Goal: Navigation & Orientation: Find specific page/section

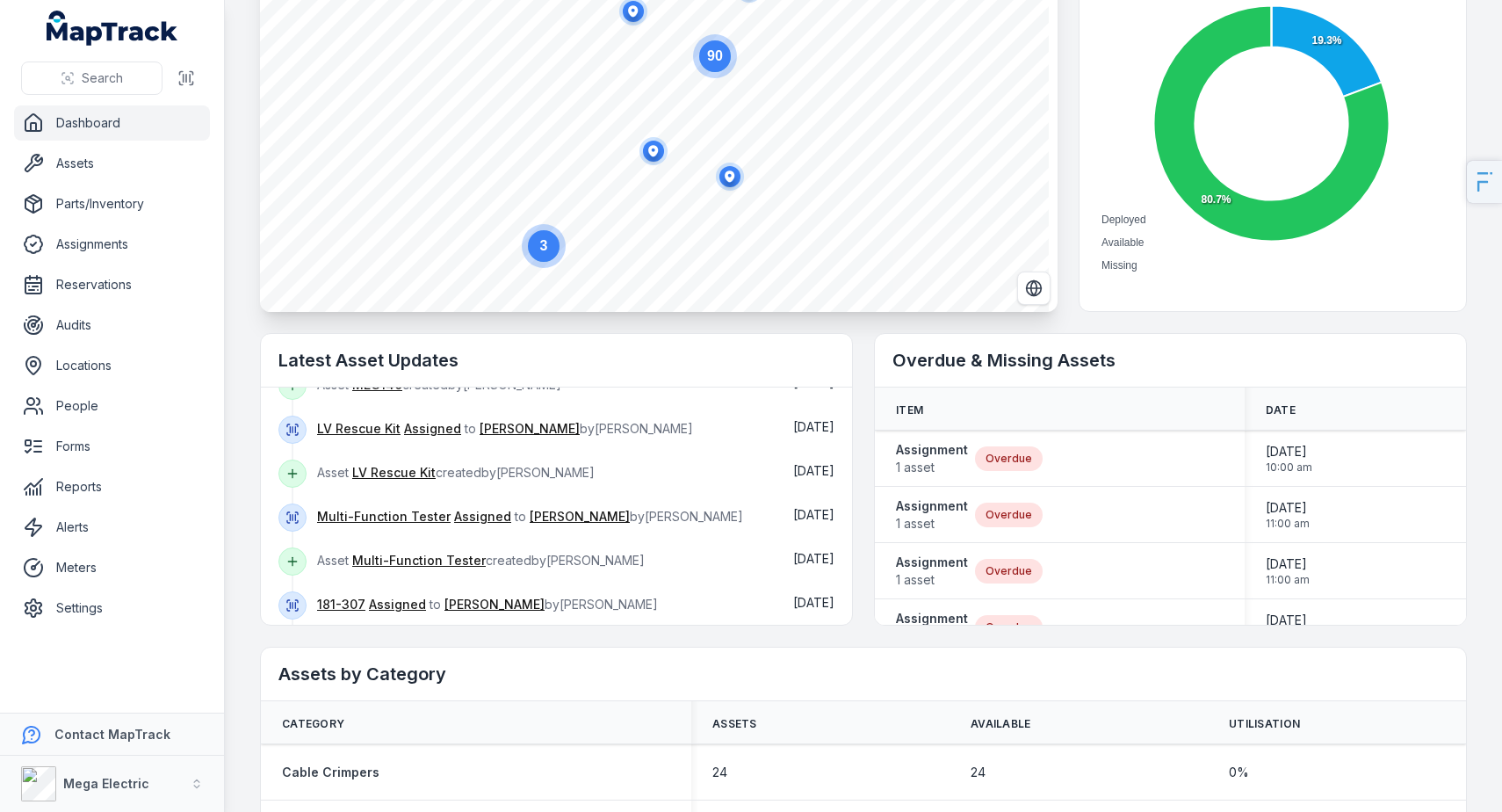
scroll to position [274, 0]
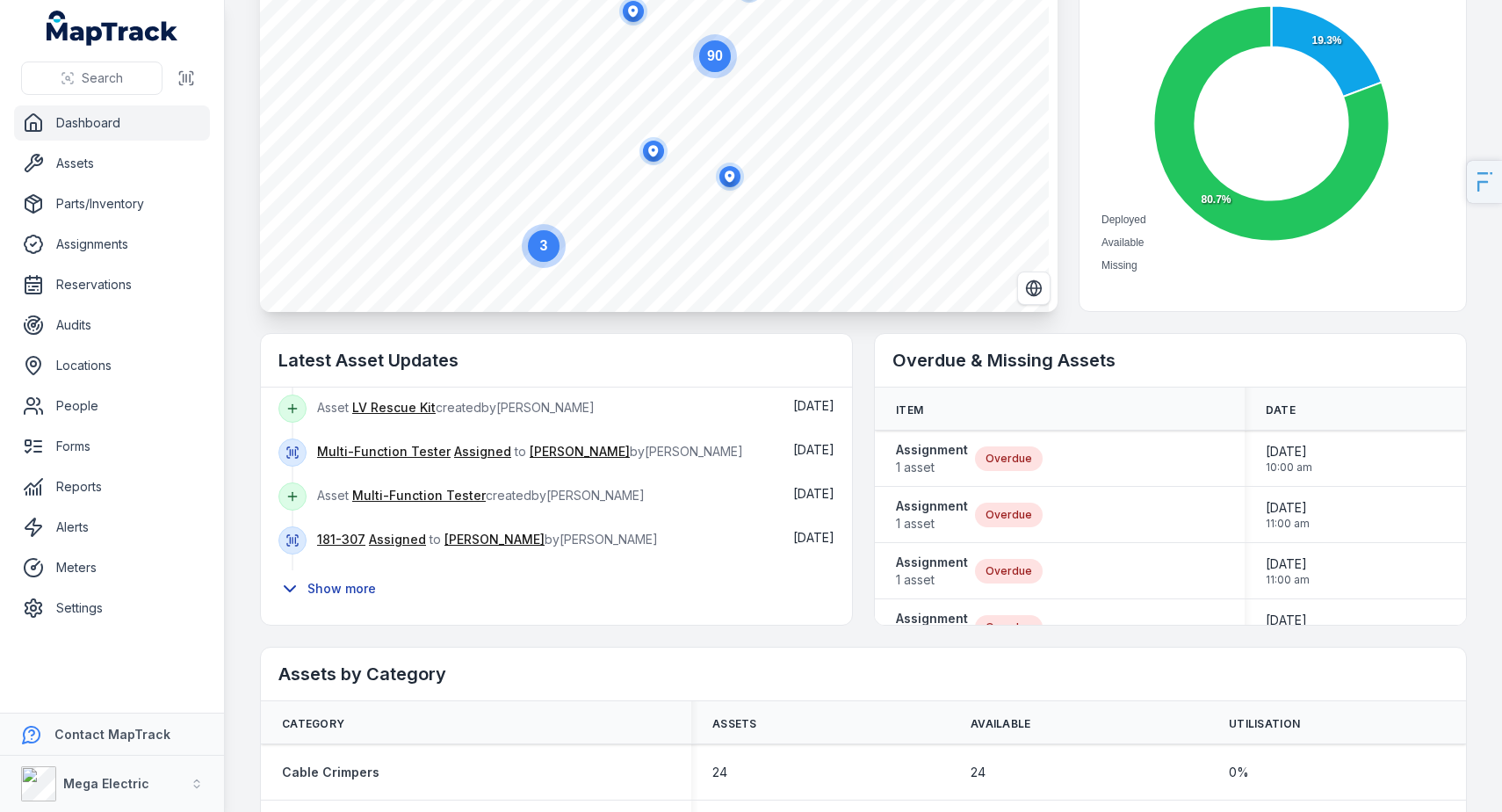
click at [340, 583] on button "Show more" at bounding box center [332, 588] width 109 height 37
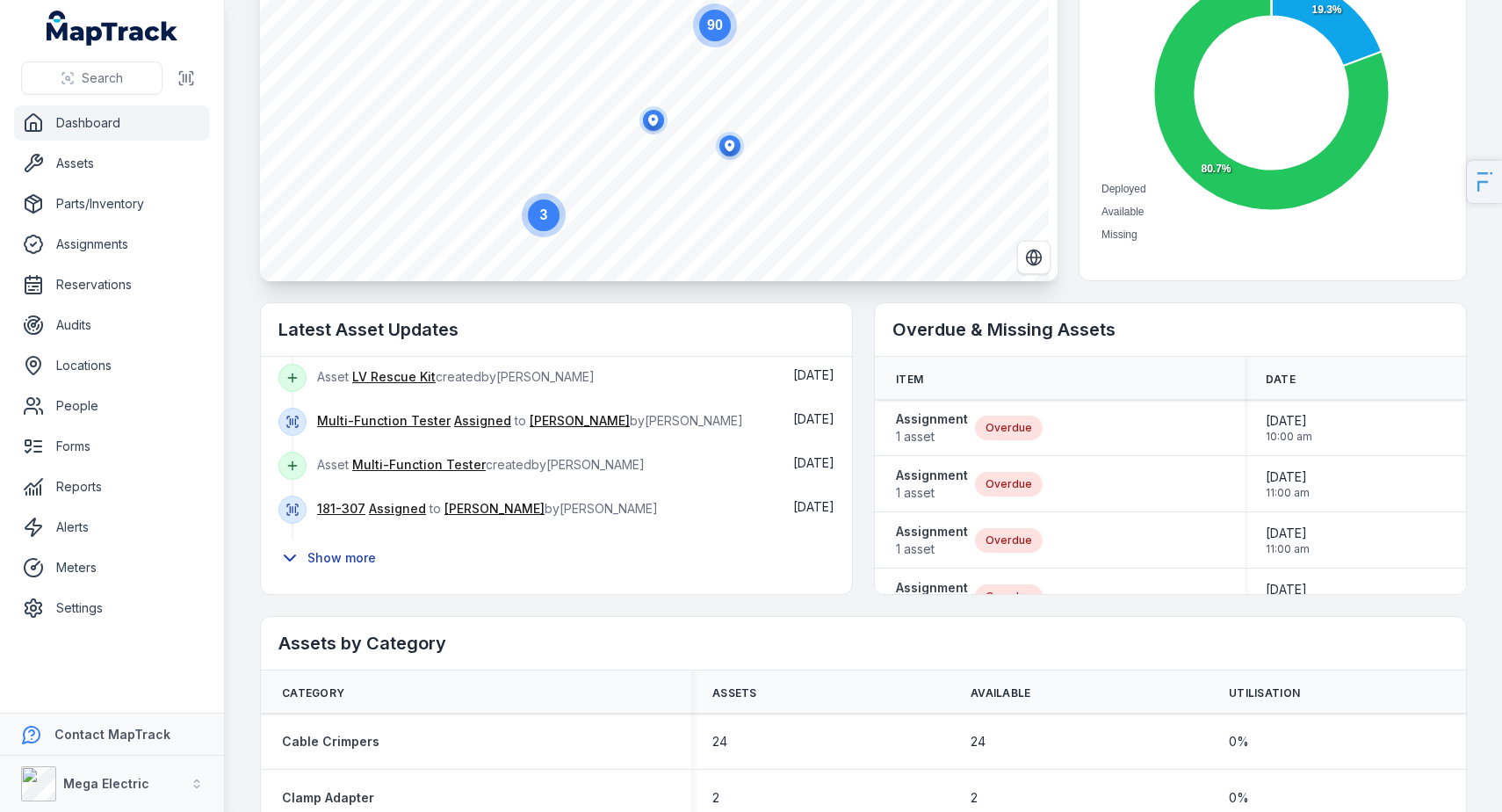
click at [345, 555] on button "Show more" at bounding box center [332, 557] width 109 height 37
click at [337, 557] on button "Show more" at bounding box center [332, 557] width 109 height 37
click at [135, 275] on link "Reservations" at bounding box center [112, 284] width 196 height 35
click at [136, 253] on link "Assignments" at bounding box center [112, 244] width 196 height 35
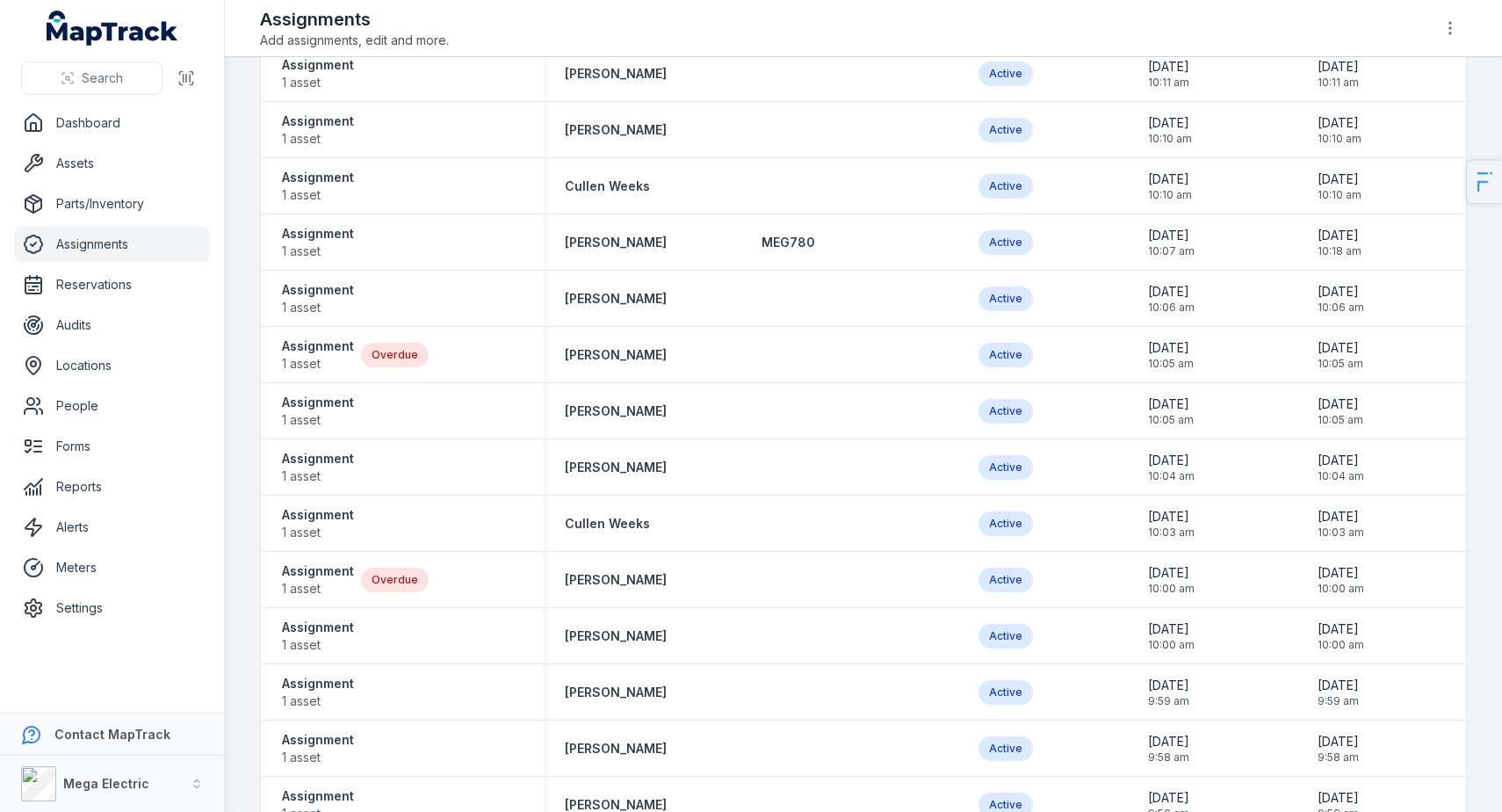
scroll to position [3439, 0]
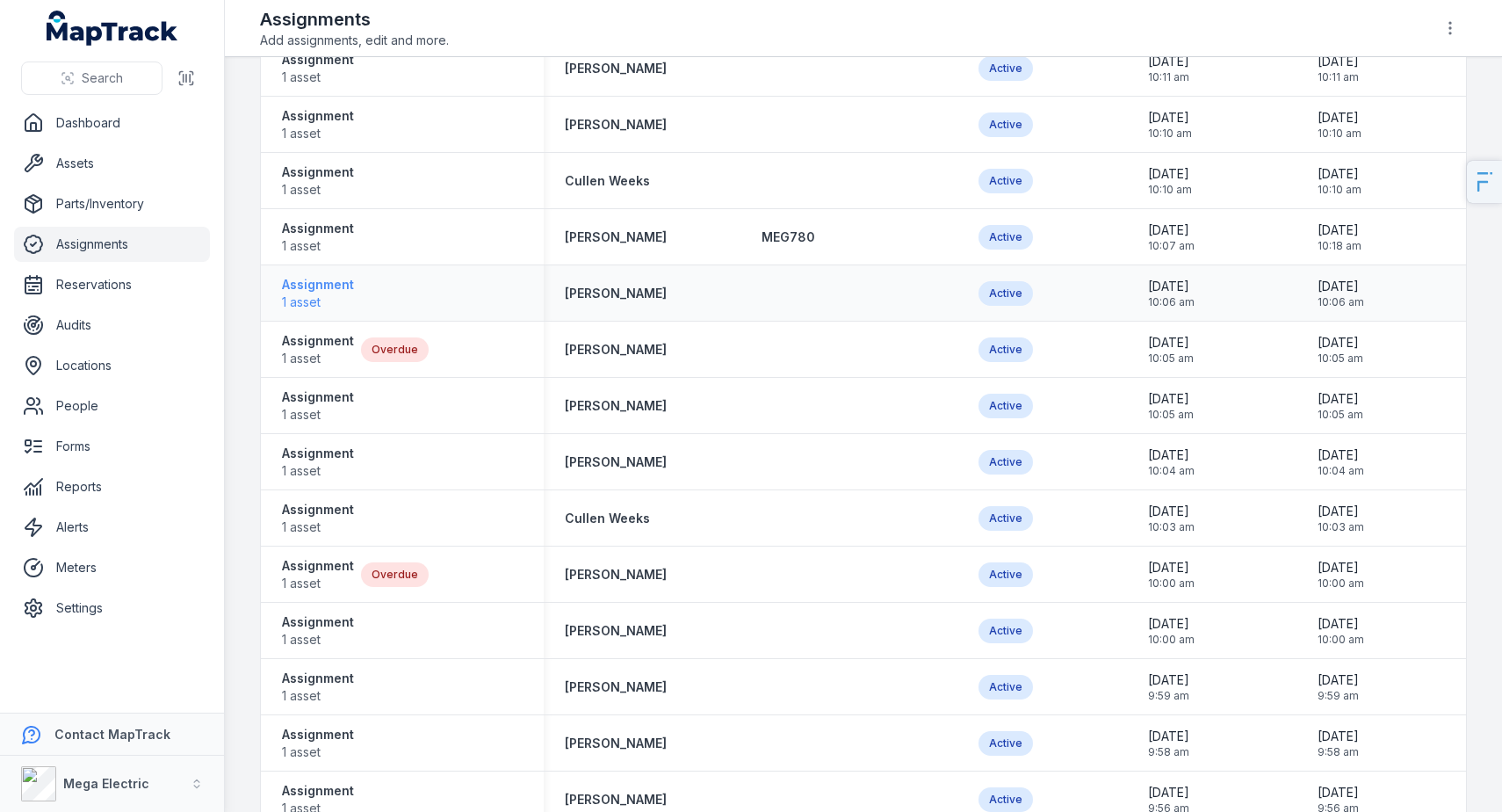
click at [318, 279] on strong "Assignment" at bounding box center [318, 284] width 72 height 18
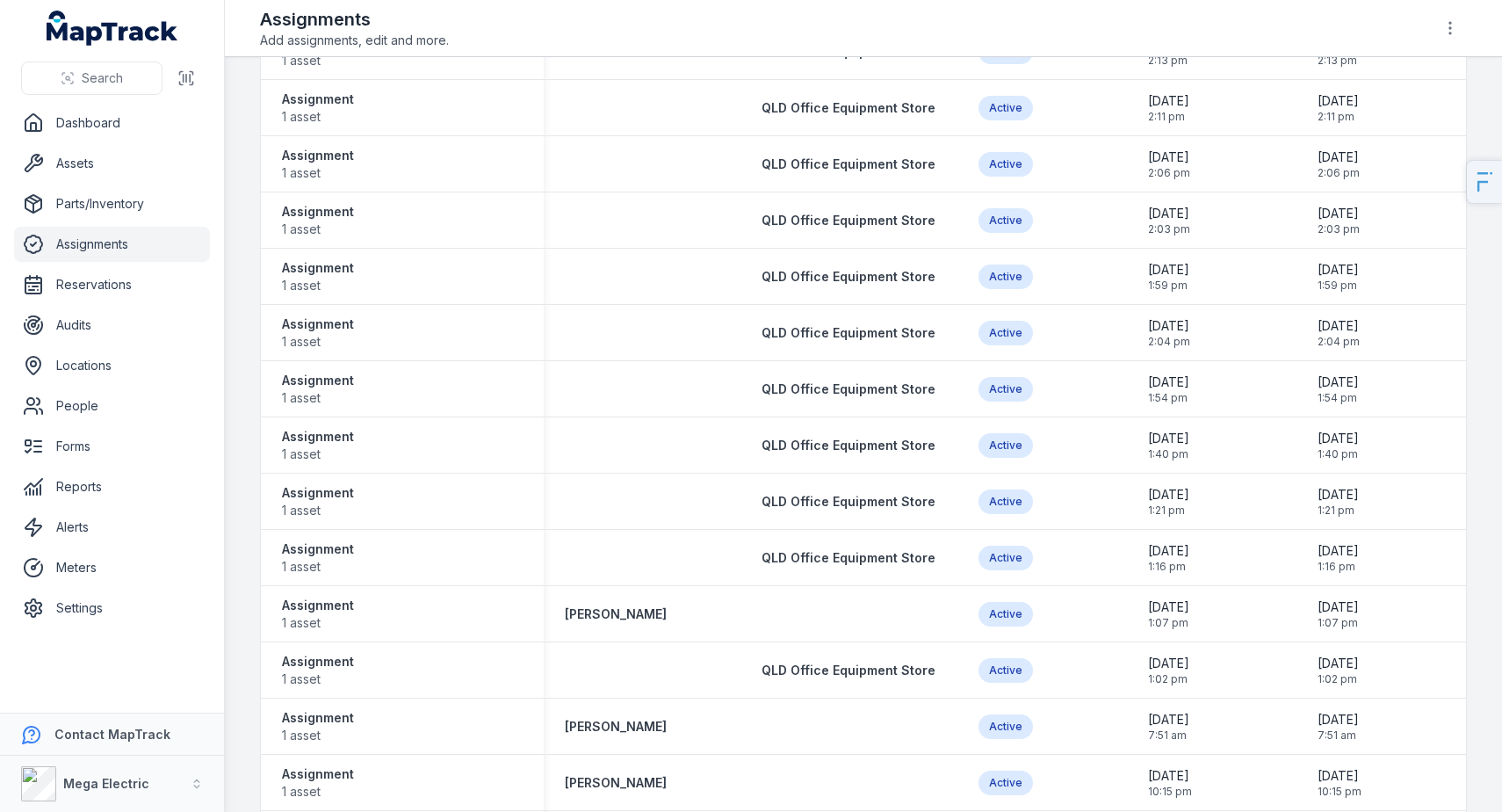
scroll to position [2042, 0]
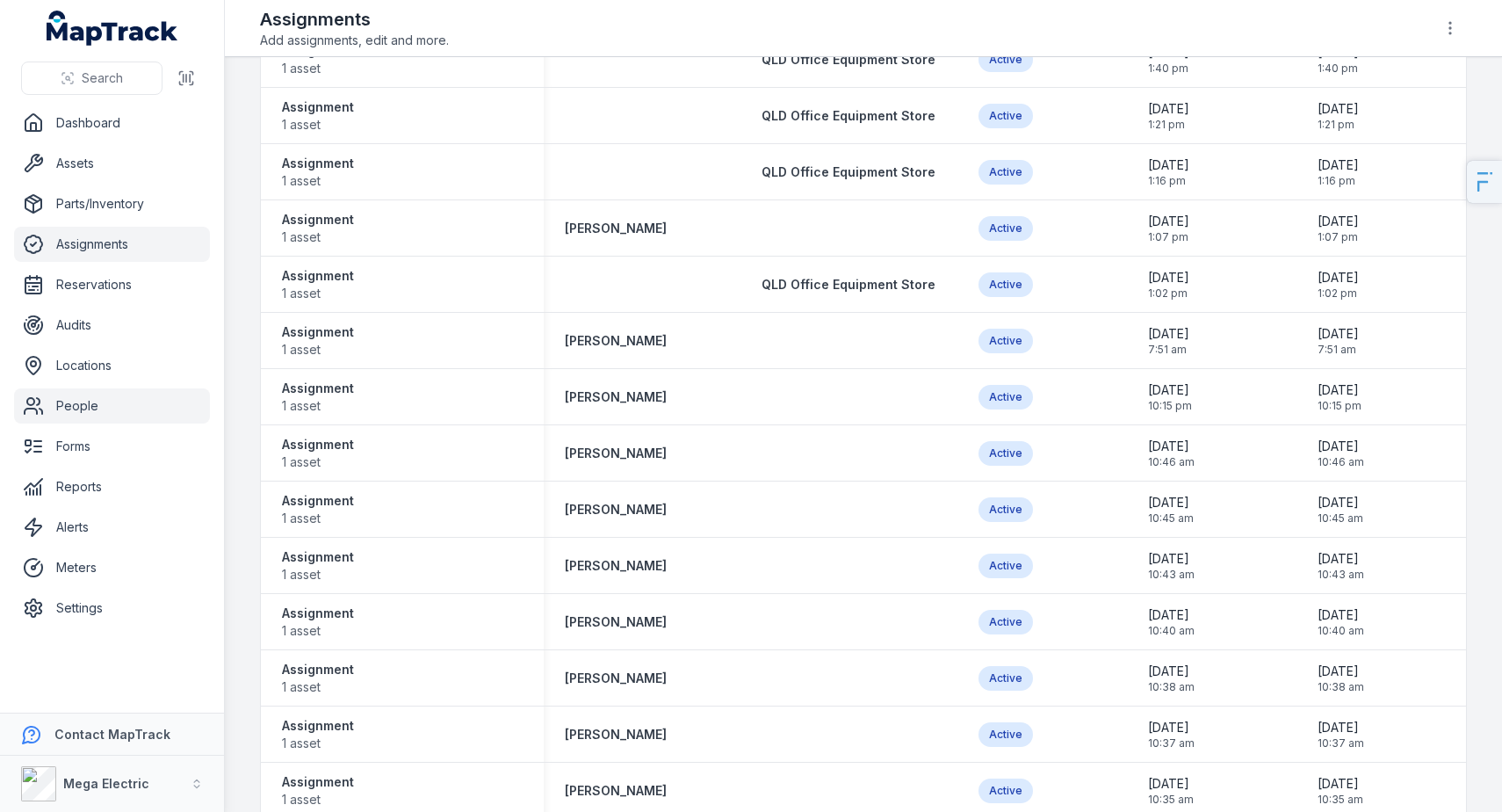
click at [97, 409] on link "People" at bounding box center [112, 406] width 196 height 35
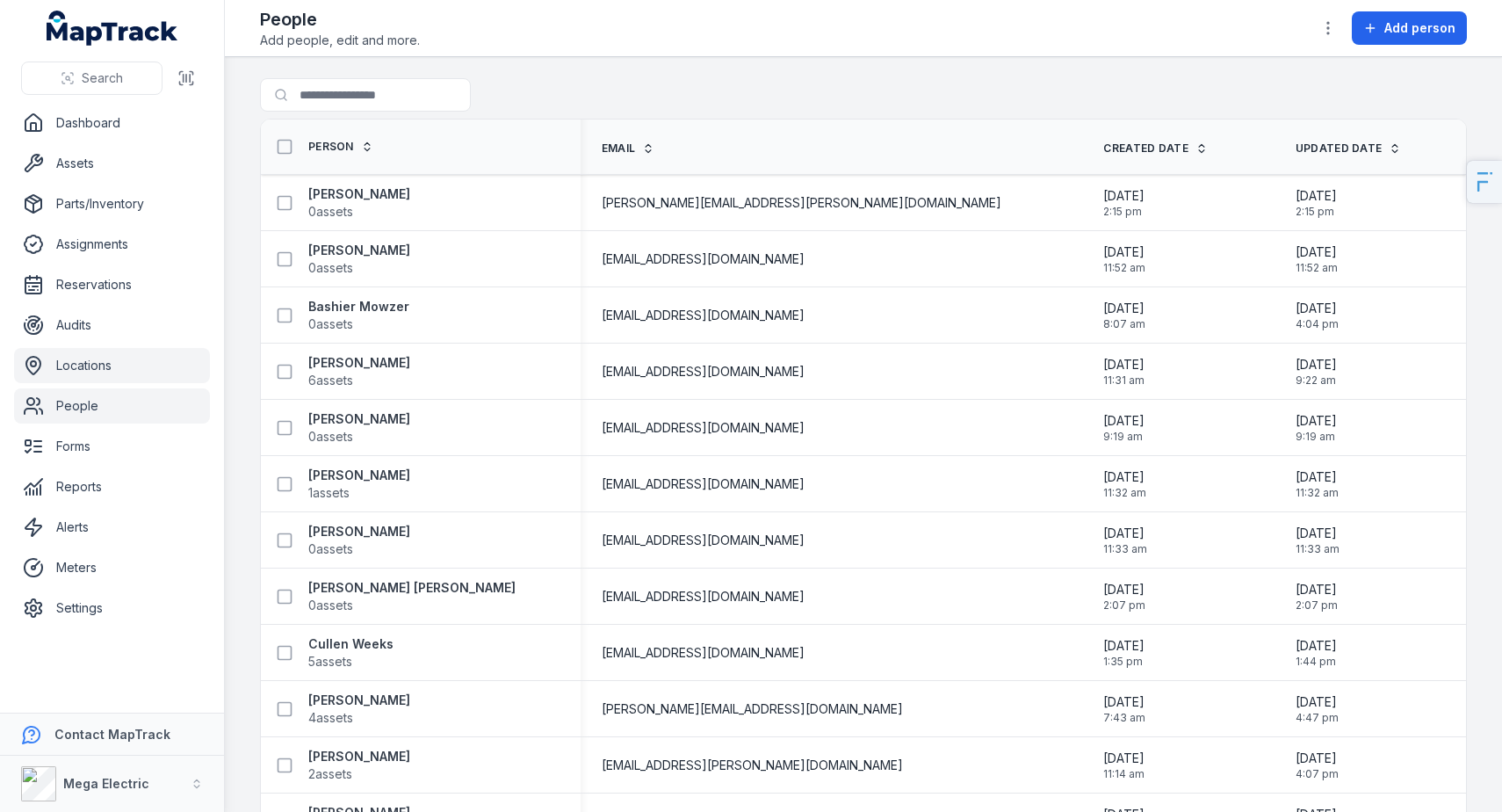
click at [114, 363] on link "Locations" at bounding box center [112, 365] width 196 height 35
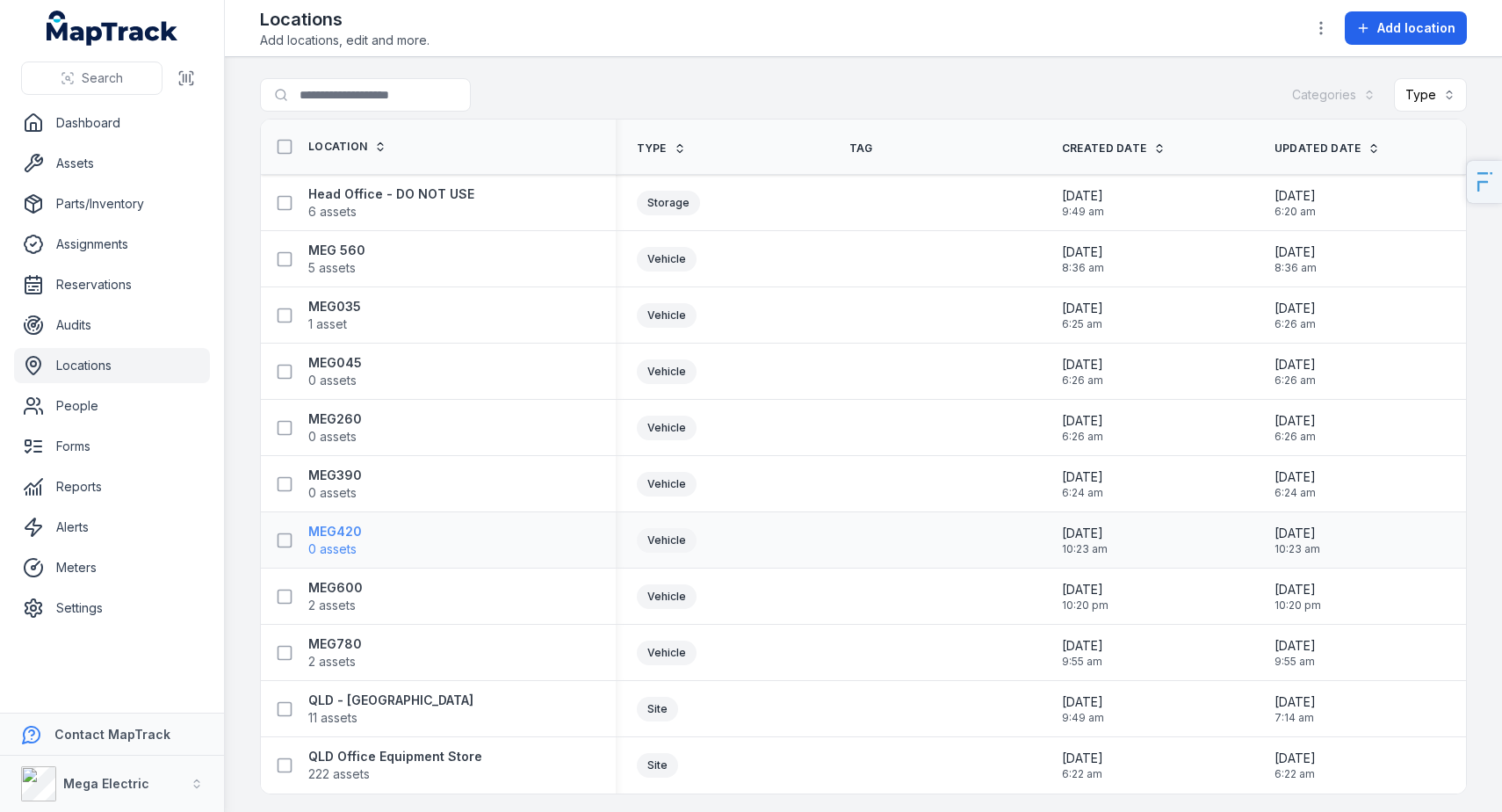
scroll to position [3, 0]
click at [427, 755] on strong "QLD Office Equipment Store" at bounding box center [396, 754] width 174 height 18
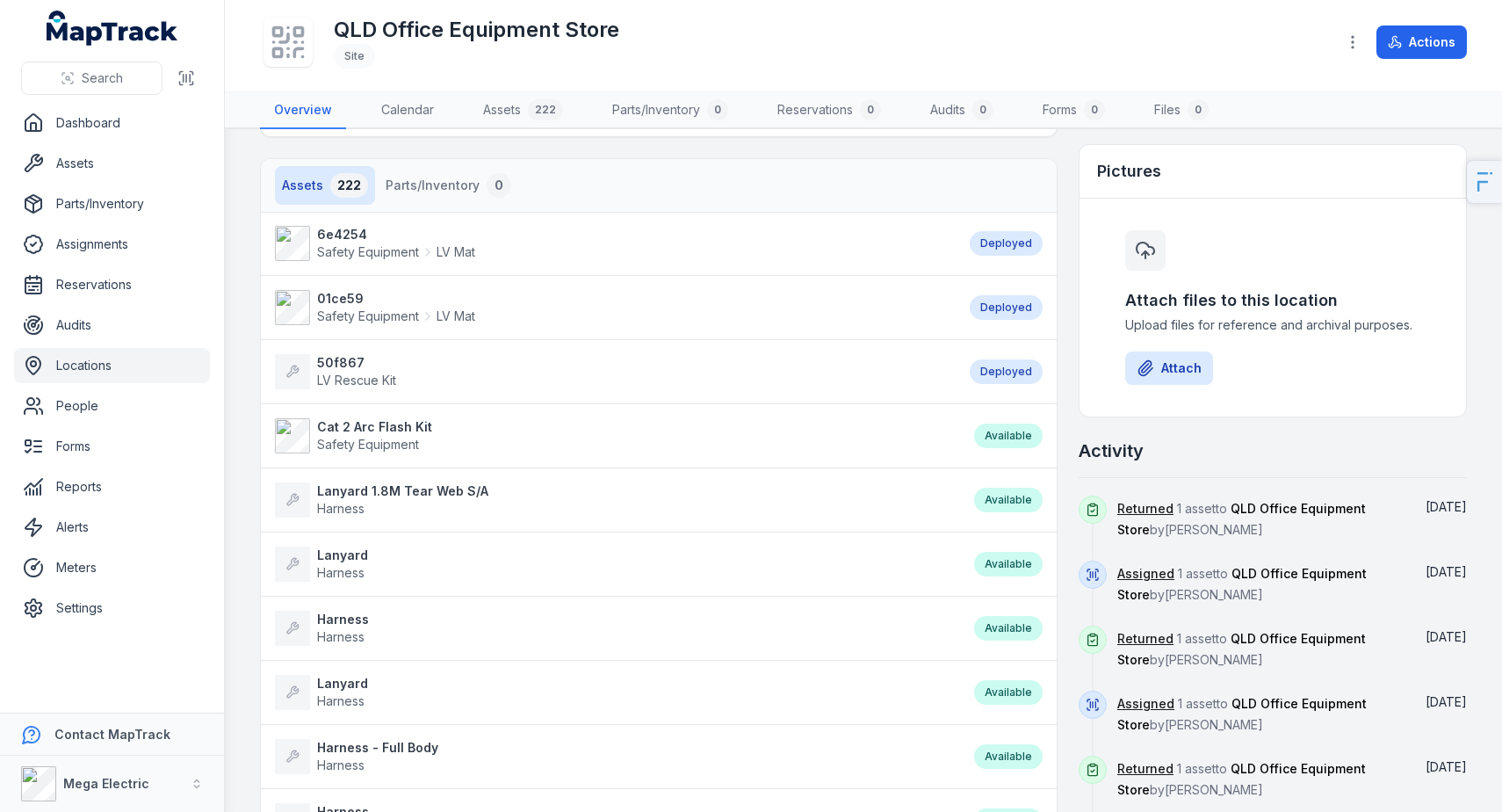
scroll to position [45, 0]
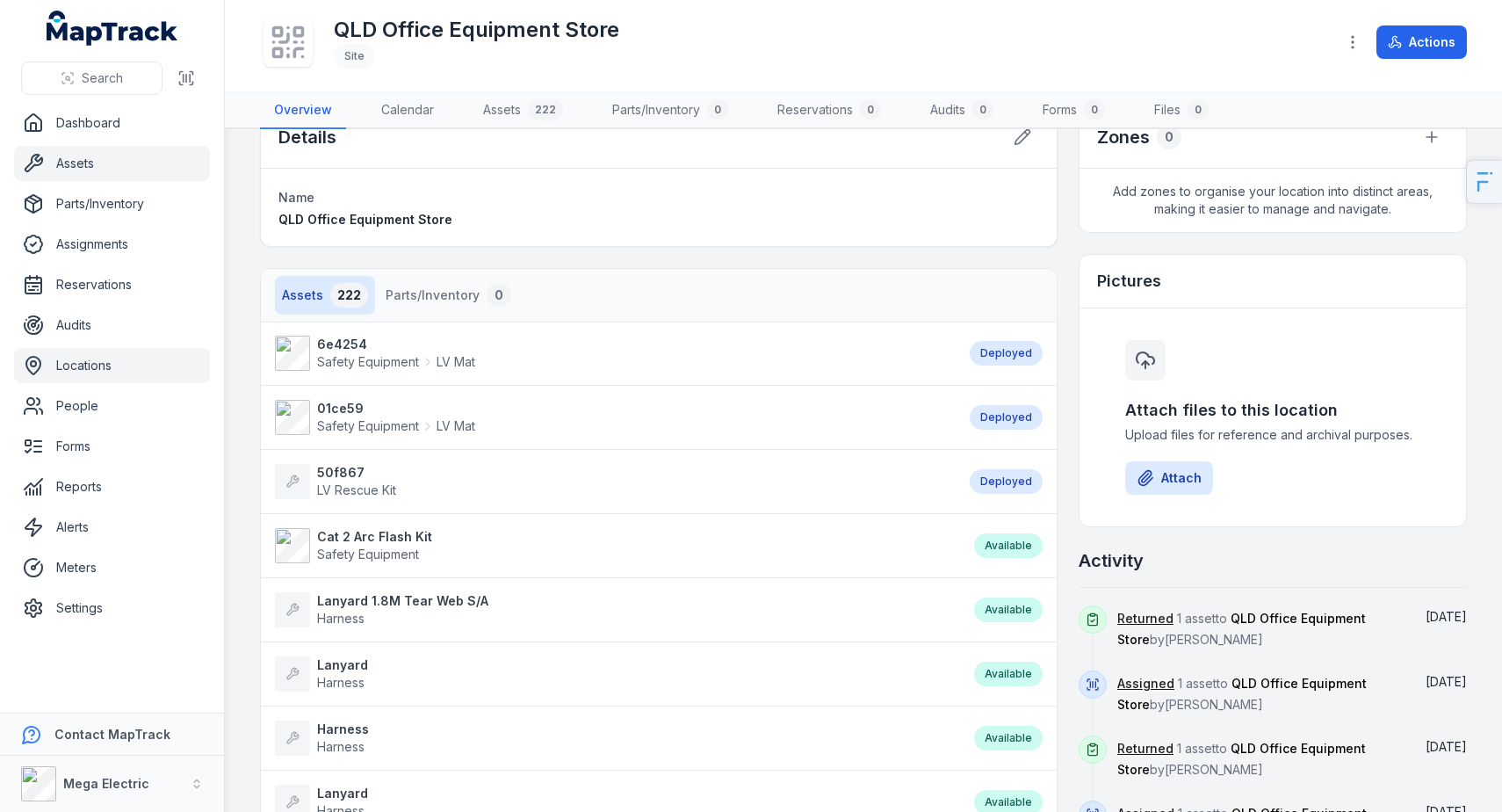
click at [115, 164] on link "Assets" at bounding box center [112, 163] width 196 height 35
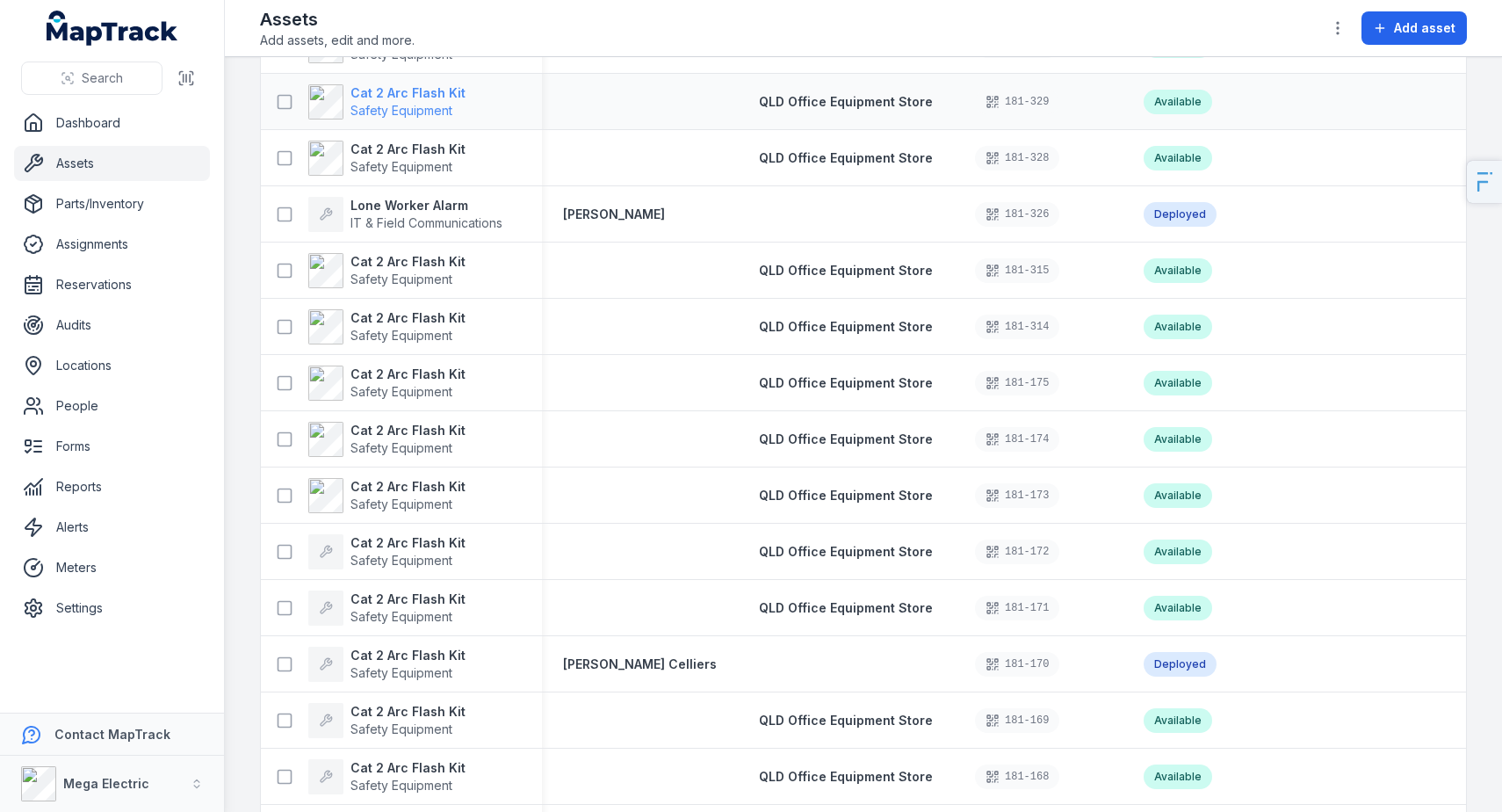
scroll to position [384, 0]
click at [415, 480] on strong "Cat 2 Arc Flash Kit" at bounding box center [408, 485] width 115 height 18
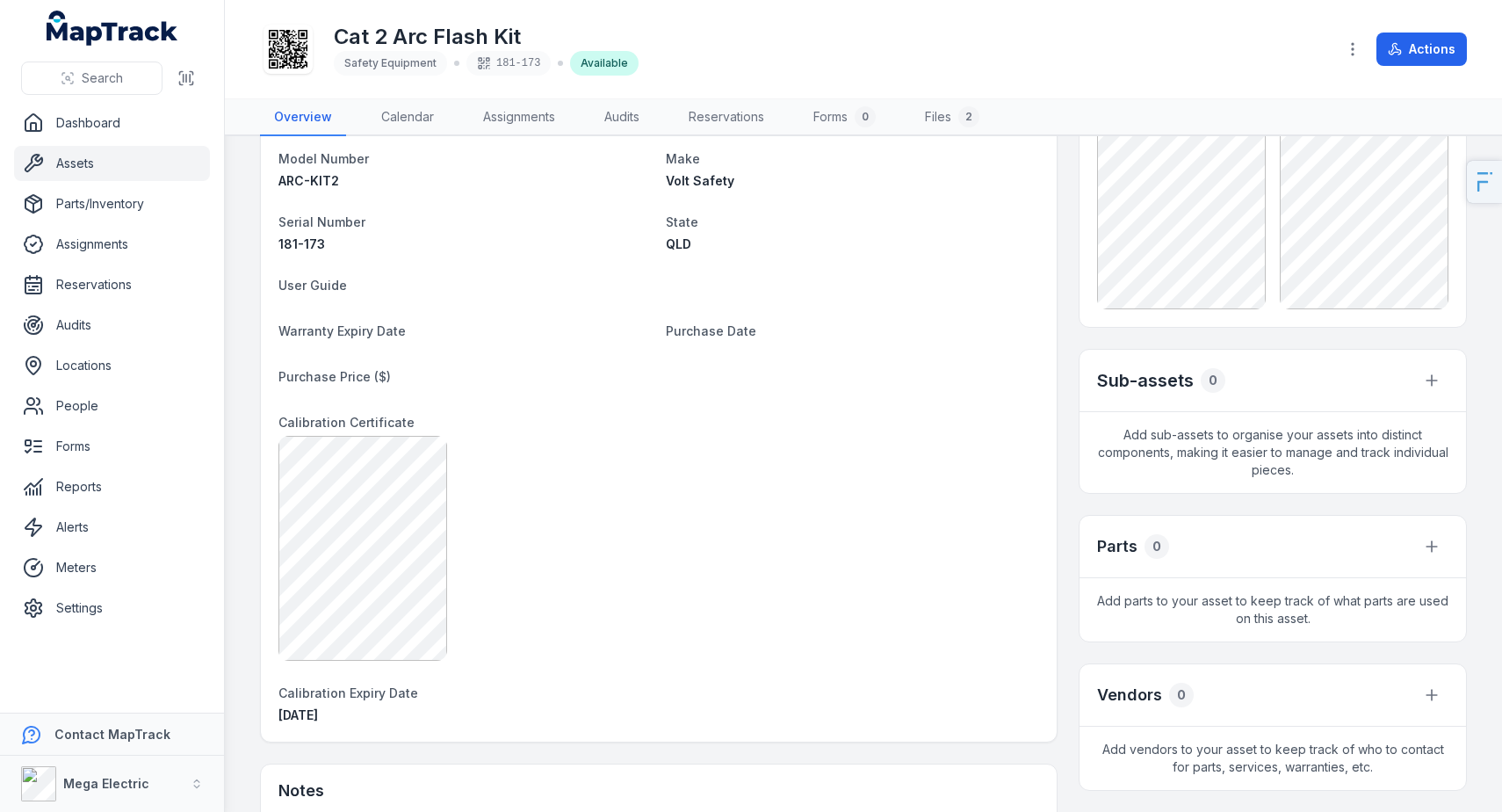
scroll to position [139, 0]
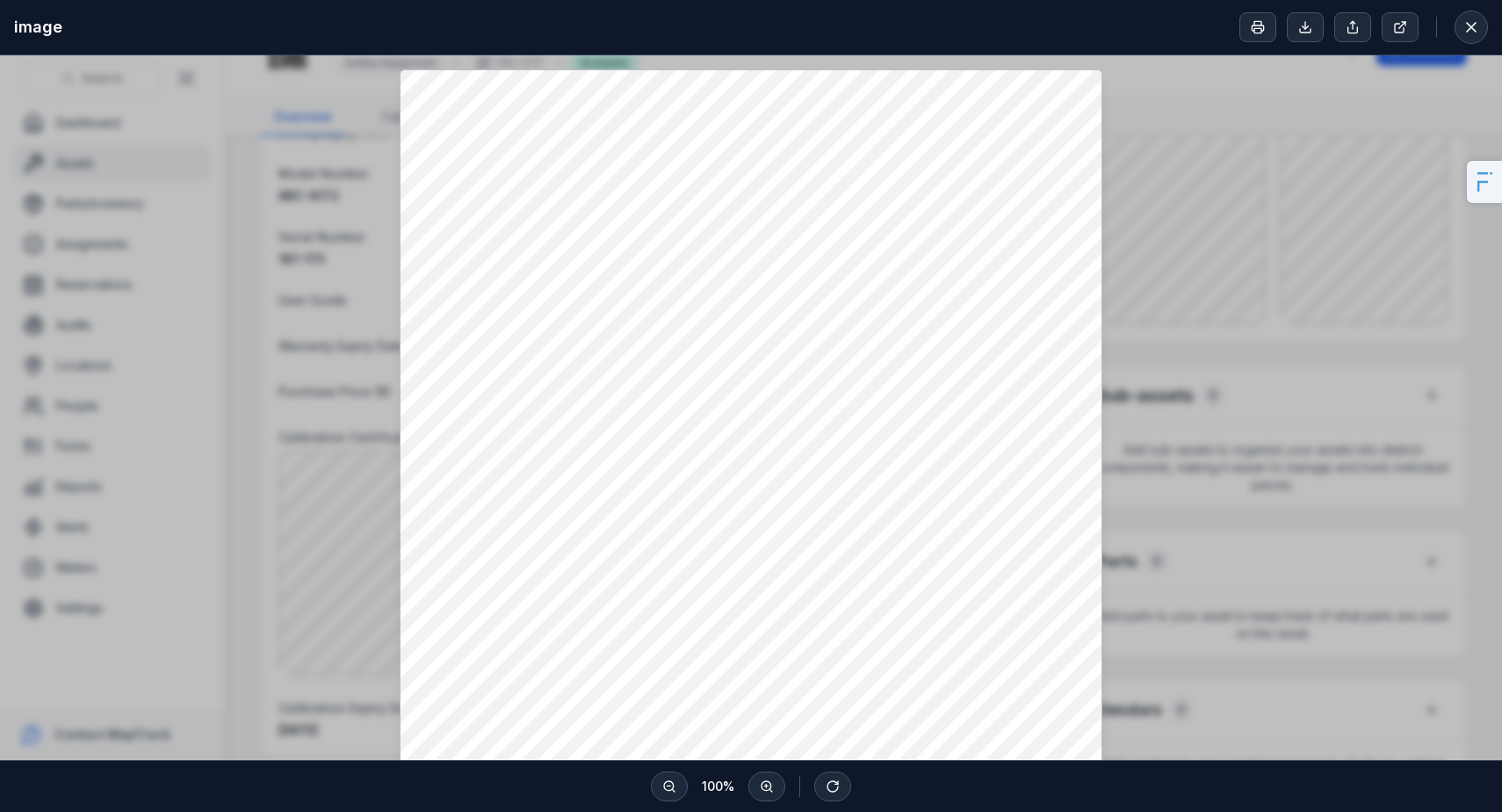
click at [349, 609] on div at bounding box center [751, 538] width 1502 height 965
click at [1481, 34] on button at bounding box center [1471, 27] width 33 height 33
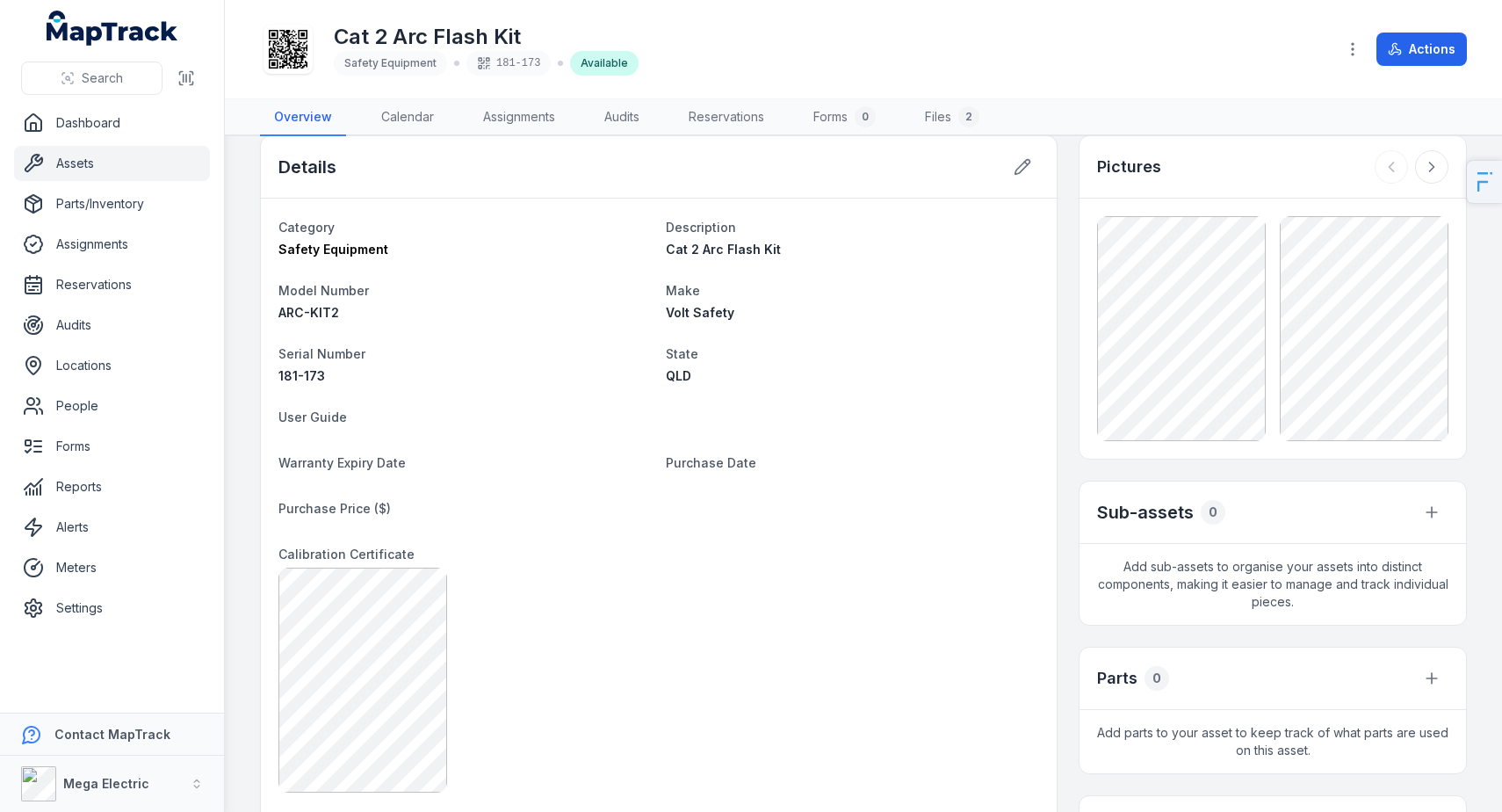
scroll to position [0, 0]
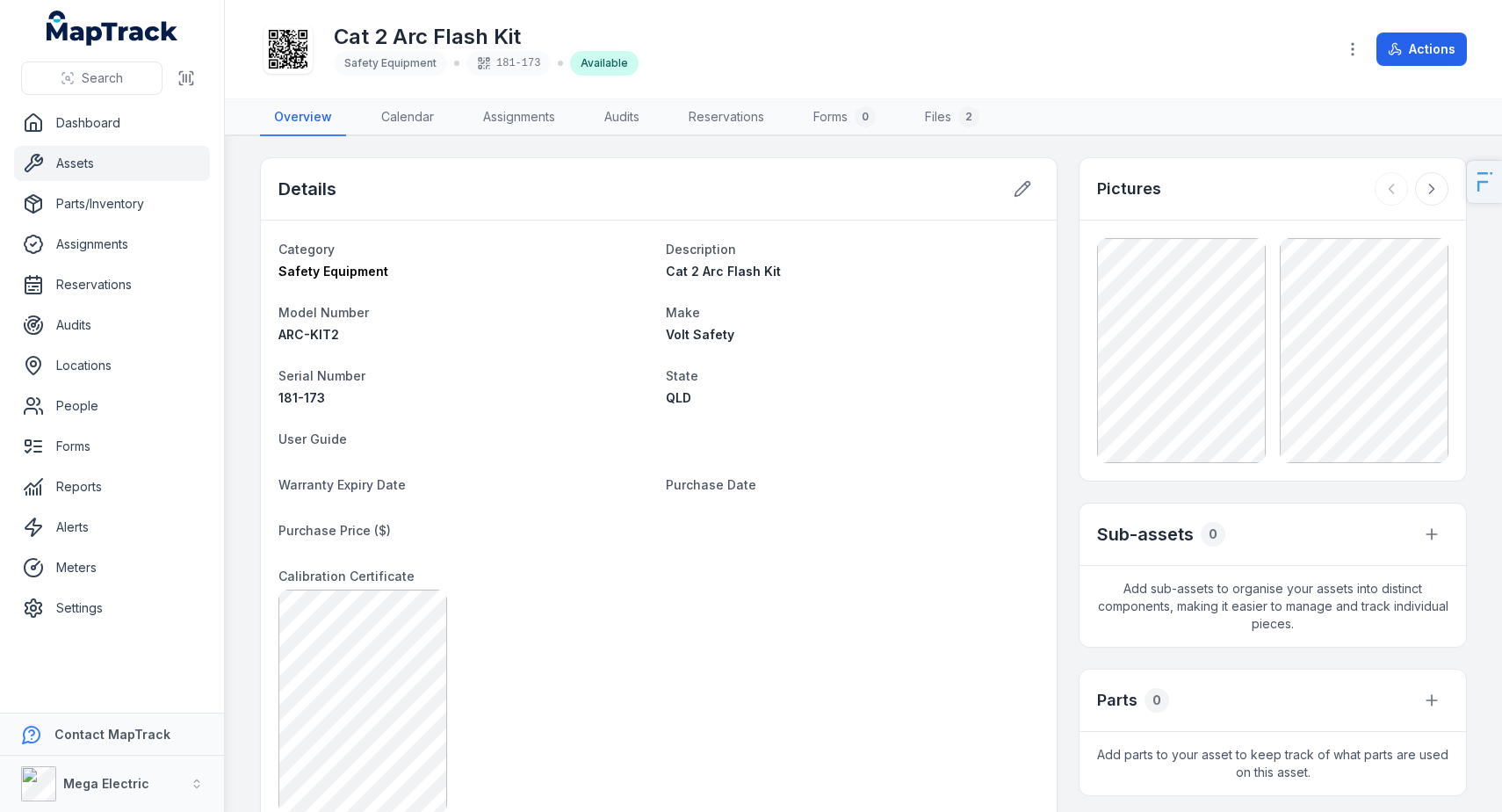
click at [107, 167] on link "Assets" at bounding box center [112, 163] width 196 height 35
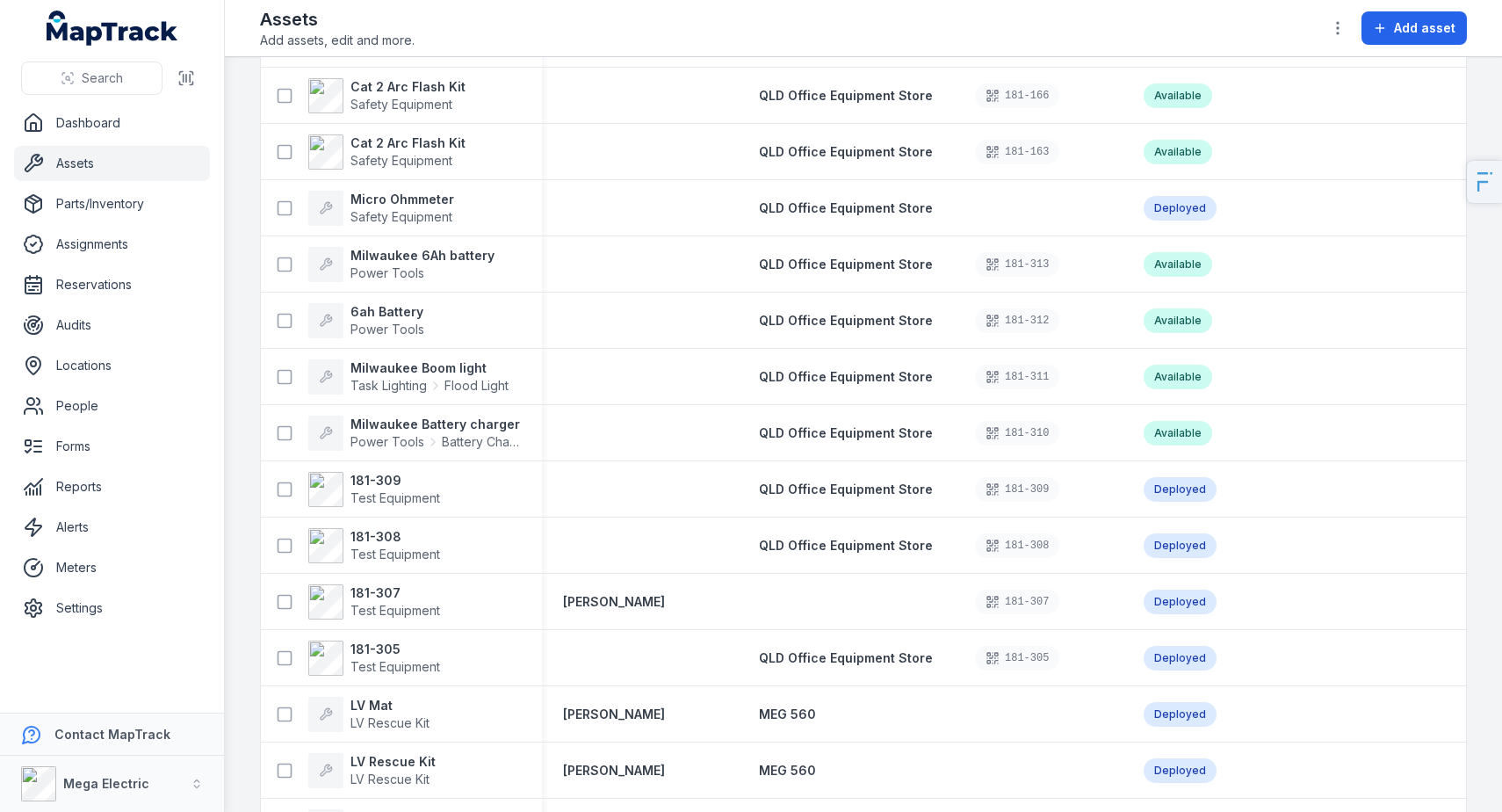
scroll to position [1178, 0]
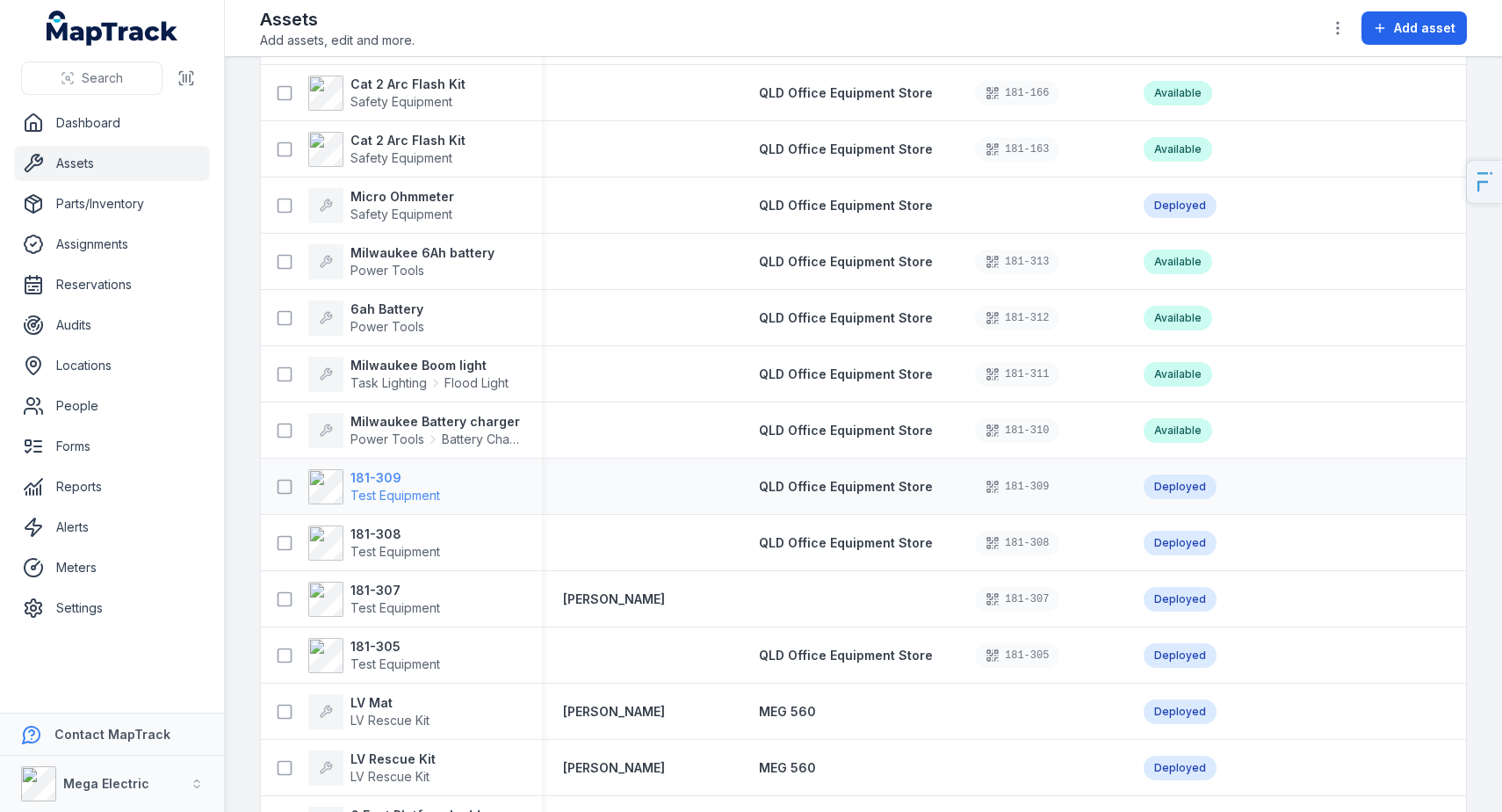
click at [397, 492] on span "Test Equipment" at bounding box center [396, 494] width 90 height 15
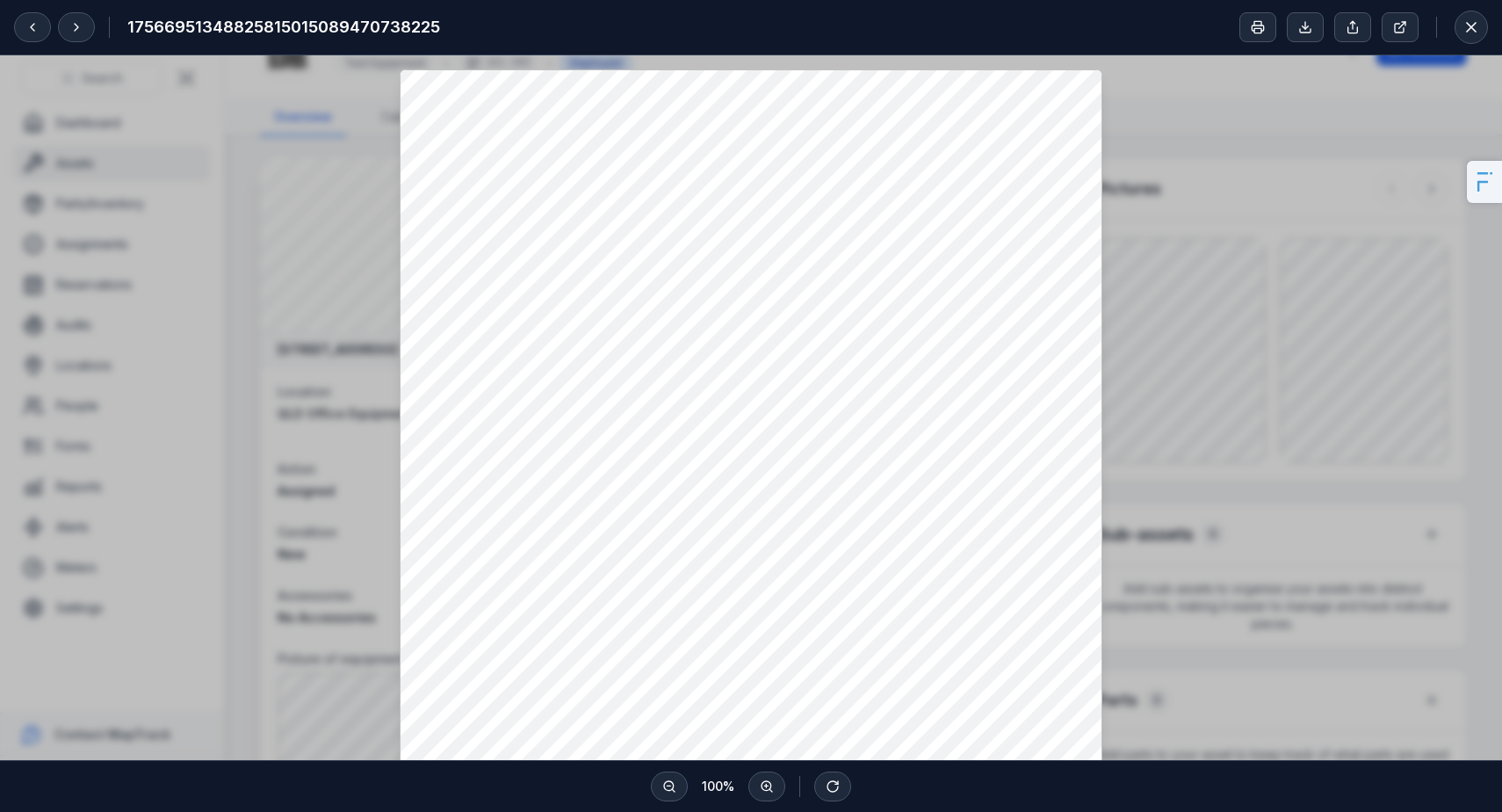
click at [1153, 354] on div at bounding box center [751, 538] width 1502 height 965
click at [1490, 21] on div "17566951348825815015089470738225" at bounding box center [751, 28] width 1502 height 56
click at [1484, 22] on button at bounding box center [1471, 27] width 33 height 33
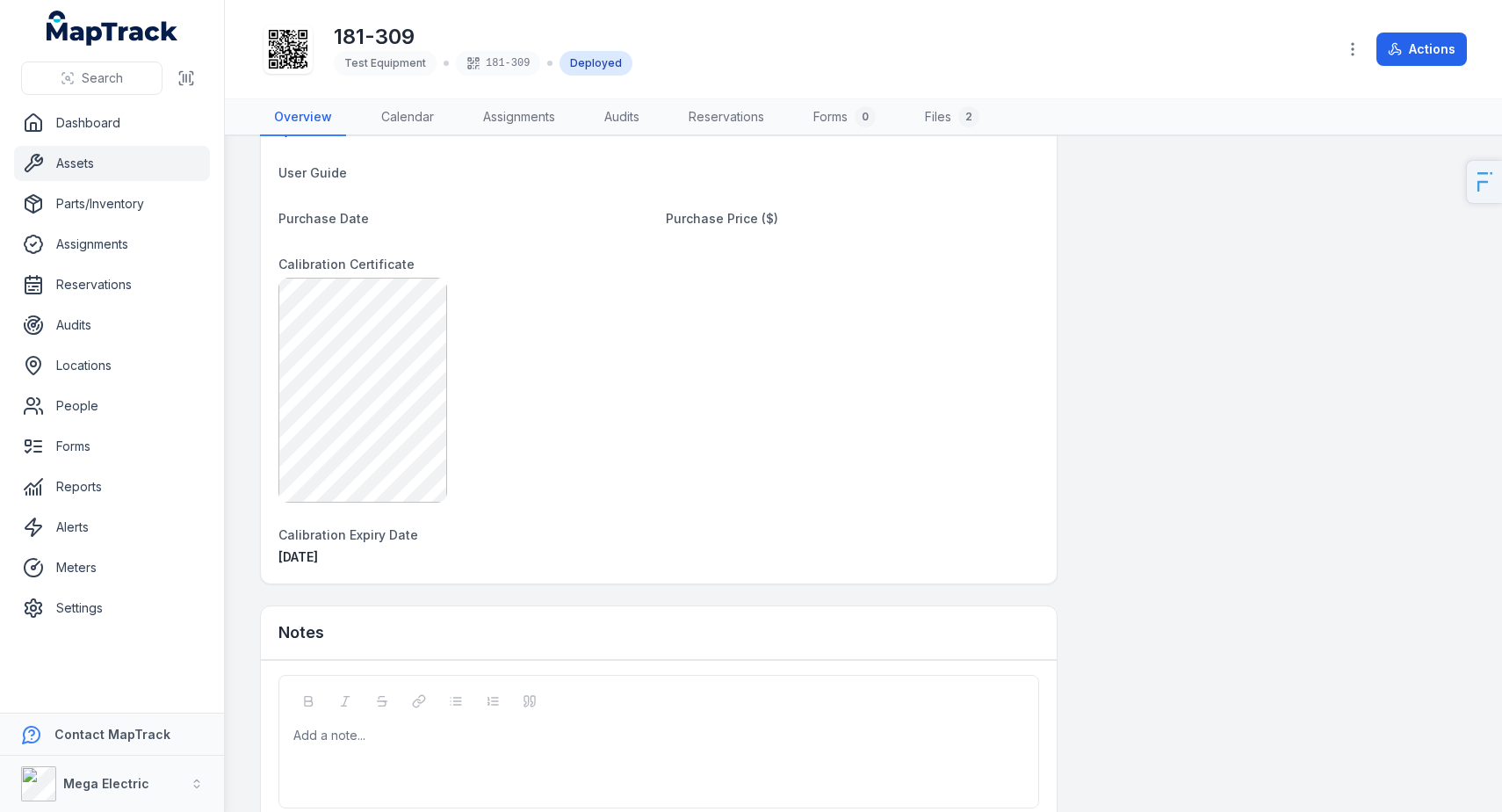
scroll to position [1271, 0]
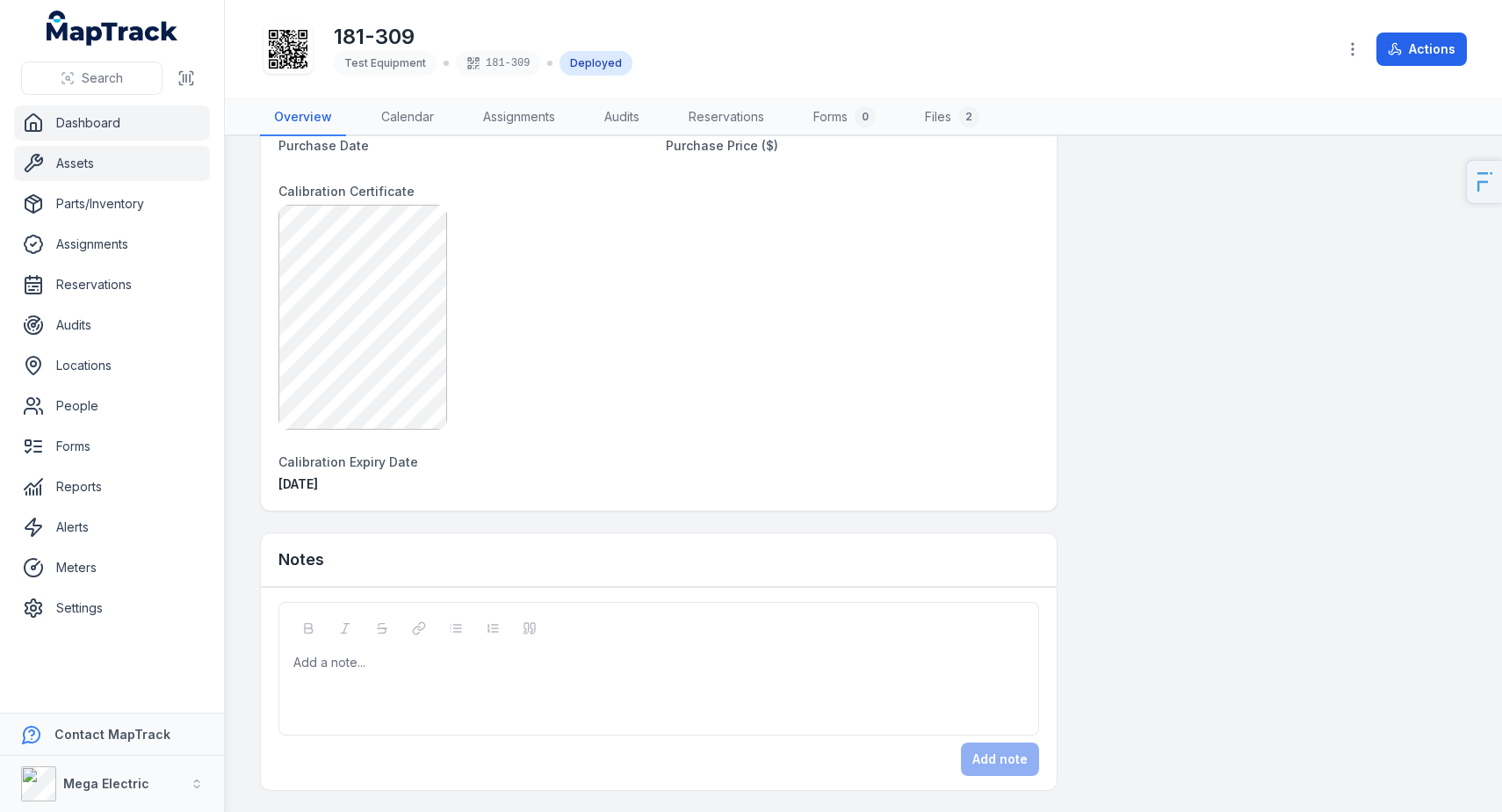
click at [118, 118] on link "Dashboard" at bounding box center [112, 122] width 196 height 35
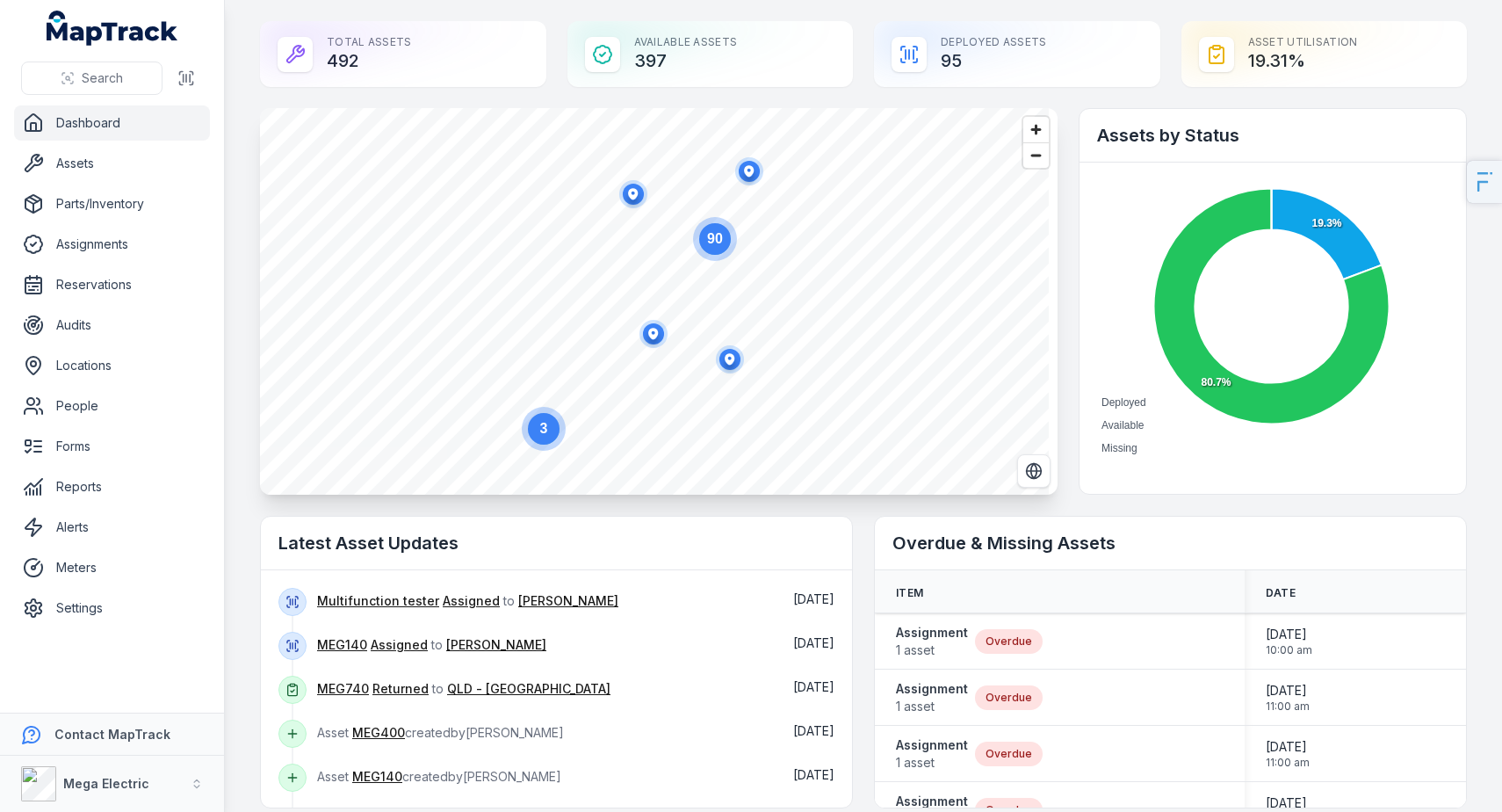
click at [756, 176] on ellipse "button" at bounding box center [748, 170] width 21 height 21
